Goal: Find contact information: Find contact information

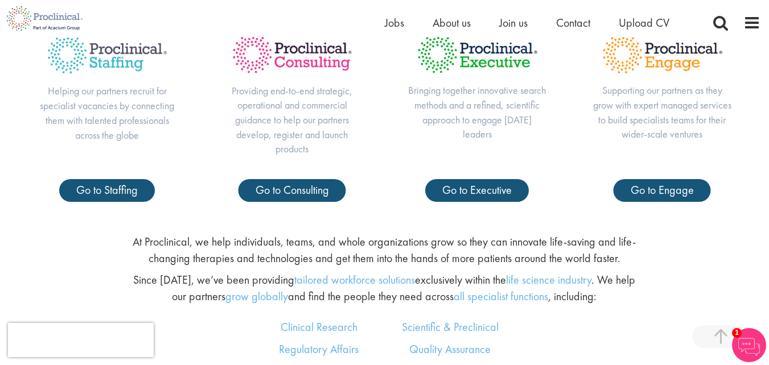
scroll to position [626, 0]
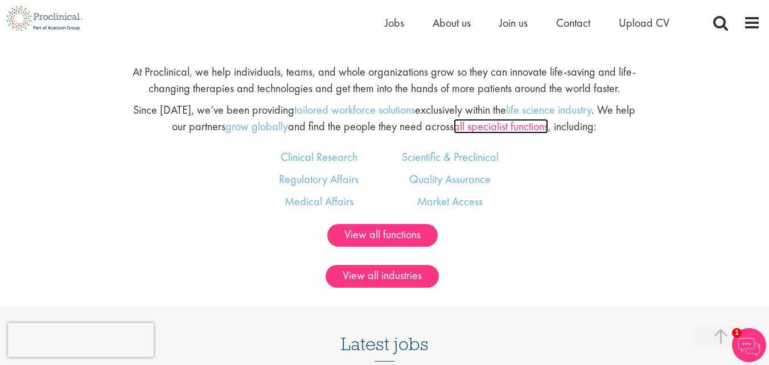
click at [496, 126] on link "all specialist functions" at bounding box center [501, 126] width 94 height 15
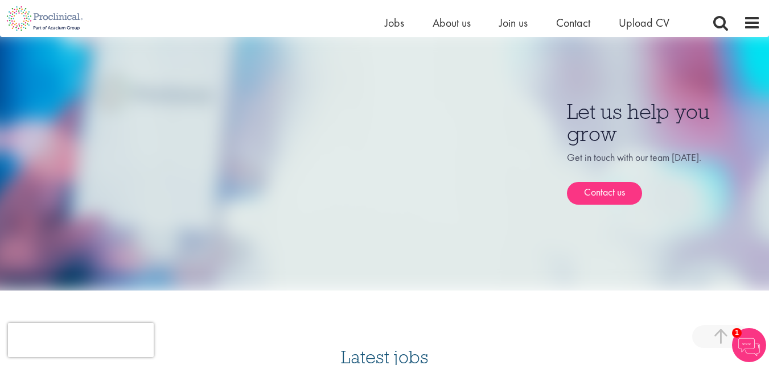
scroll to position [1309, 0]
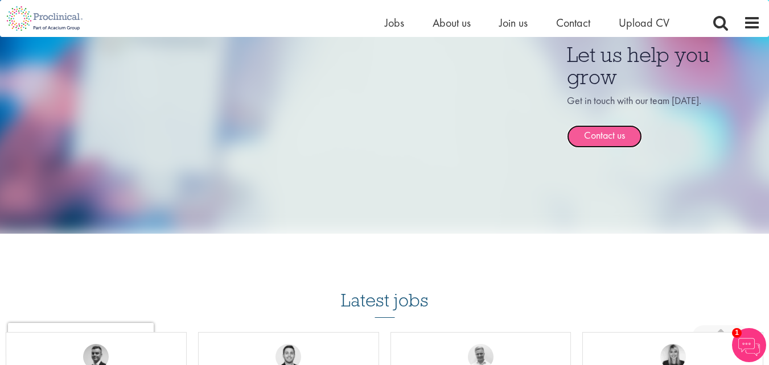
click at [594, 125] on link "Contact us" at bounding box center [604, 136] width 75 height 23
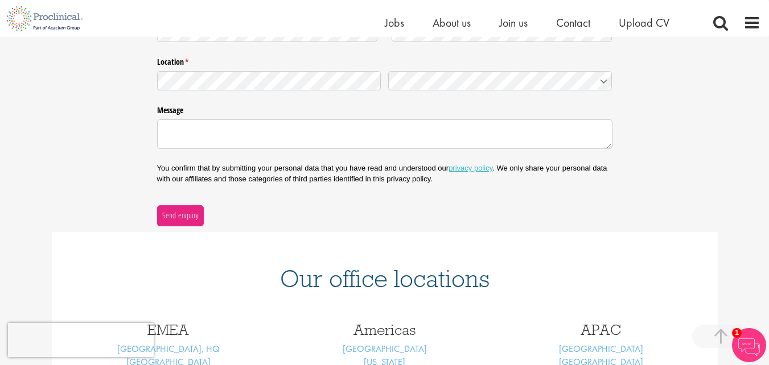
scroll to position [398, 0]
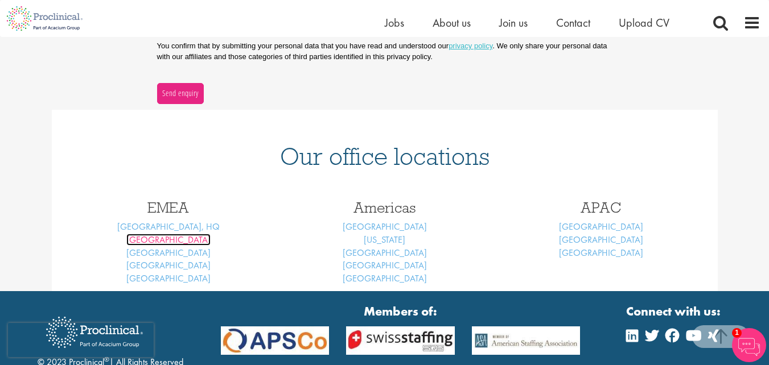
click at [169, 240] on link "Basel" at bounding box center [168, 240] width 84 height 12
